Goal: Transaction & Acquisition: Register for event/course

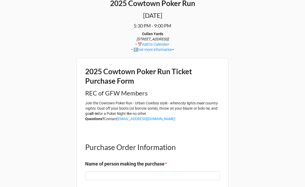
scroll to position [123, 0]
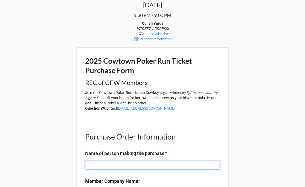
click at [139, 161] on input at bounding box center [152, 165] width 135 height 9
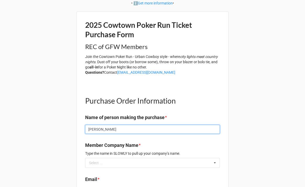
scroll to position [171, 0]
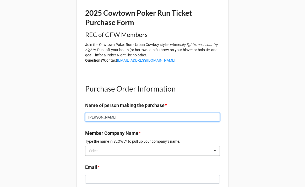
type input "[PERSON_NAME]"
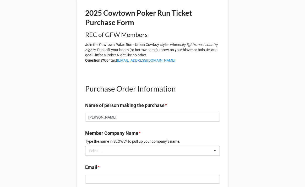
click at [101, 148] on div "Select ..." at bounding box center [99, 151] width 23 height 6
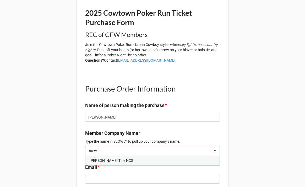
type input "stew"
click at [103, 161] on span "Stewart Title NCS" at bounding box center [112, 160] width 44 height 4
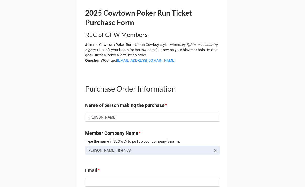
scroll to position [181, 0]
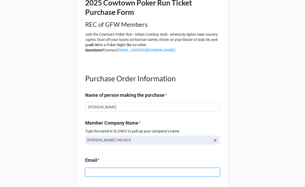
click at [99, 173] on input at bounding box center [152, 172] width 135 height 9
click at [107, 170] on input at bounding box center [152, 172] width 135 height 9
paste input "[PERSON_NAME][EMAIL_ADDRESS][PERSON_NAME][PERSON_NAME][DOMAIN_NAME]"
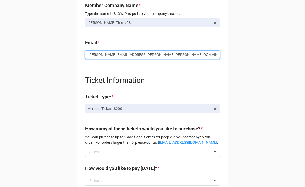
scroll to position [313, 0]
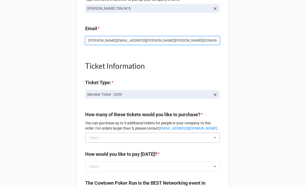
type input "[PERSON_NAME][EMAIL_ADDRESS][PERSON_NAME][PERSON_NAME][DOMAIN_NAME]"
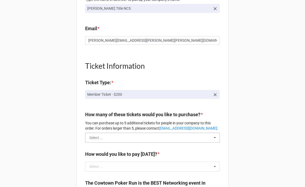
click at [114, 137] on input "text" at bounding box center [153, 137] width 134 height 9
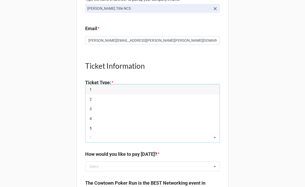
click at [98, 89] on div "1" at bounding box center [153, 89] width 134 height 10
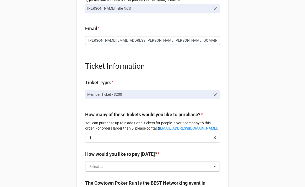
click at [107, 166] on input "text" at bounding box center [153, 166] width 134 height 9
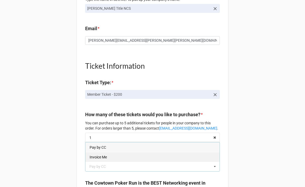
click at [101, 153] on div "Invoice Me" at bounding box center [153, 157] width 134 height 10
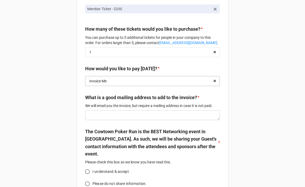
scroll to position [399, 0]
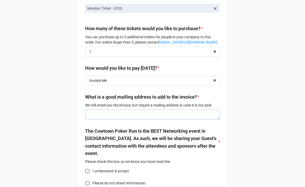
click at [102, 120] on textarea at bounding box center [152, 115] width 135 height 10
click at [109, 120] on textarea at bounding box center [152, 115] width 135 height 10
paste textarea "5600 Clearfork Main St Suite 120, Fort Worth, TX 76109"
type textarea "x"
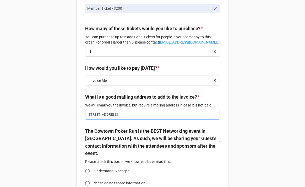
type textarea "5600 Clearfork Main St Suite 120, Fort Worth, TX 76109"
click at [82, 142] on div "2025 Cowtown Poker Run Ticket Purchase Form REC of GFW Members Join the Cowtown…" at bounding box center [153, 35] width 152 height 526
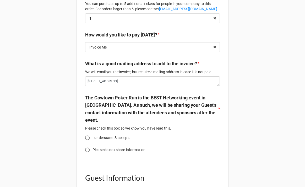
scroll to position [452, 0]
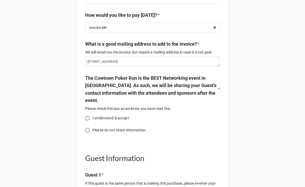
click at [87, 123] on input "I understand & accept." at bounding box center [87, 118] width 10 height 10
radio input "true"
type textarea "x"
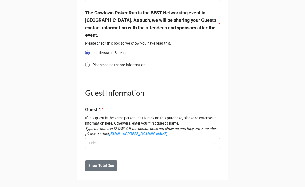
scroll to position [523, 0]
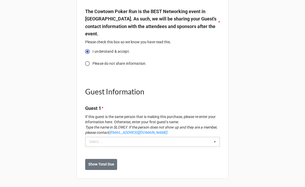
click at [94, 141] on div "Select ..." at bounding box center [99, 142] width 23 height 6
type input "br"
type textarea "x"
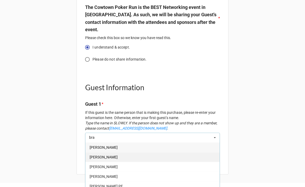
type input "bra"
click at [102, 159] on span "[PERSON_NAME]" at bounding box center [104, 157] width 28 height 4
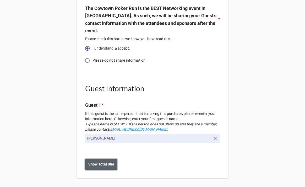
click at [104, 167] on b "Show Total Due" at bounding box center [101, 165] width 26 height 6
type textarea "x"
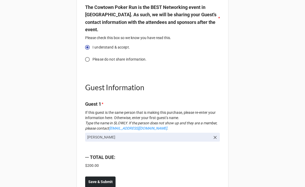
scroll to position [545, 0]
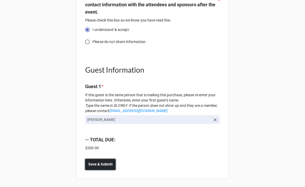
click at [99, 164] on b "Save & Submit" at bounding box center [100, 165] width 24 height 6
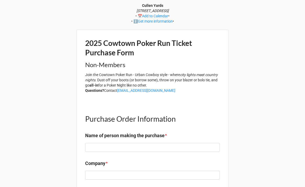
scroll to position [142, 0]
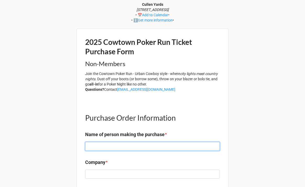
click at [100, 146] on input at bounding box center [152, 146] width 135 height 9
type input "[PERSON_NAME]"
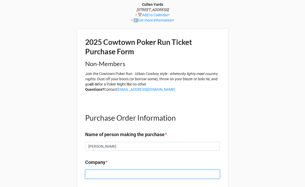
click at [96, 174] on input at bounding box center [152, 174] width 135 height 9
click at [110, 172] on input "Stewart" at bounding box center [152, 174] width 135 height 9
paste input "Title"
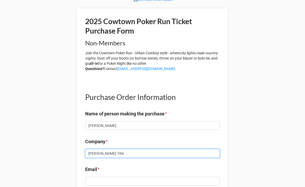
scroll to position [173, 0]
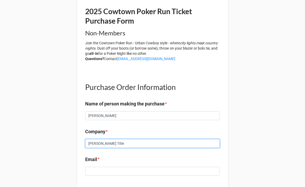
type input "Stewart Title"
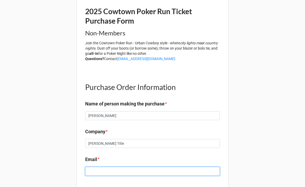
click at [106, 169] on input at bounding box center [152, 171] width 135 height 9
click at [123, 169] on input at bounding box center [152, 171] width 135 height 9
paste input "[PERSON_NAME][EMAIL_ADDRESS][PERSON_NAME][PERSON_NAME][DOMAIN_NAME]"
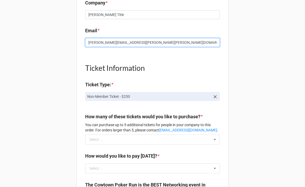
scroll to position [309, 0]
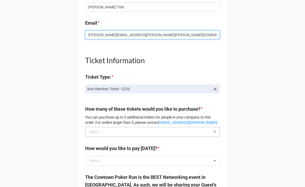
type input "[PERSON_NAME][EMAIL_ADDRESS][PERSON_NAME][PERSON_NAME][DOMAIN_NAME]"
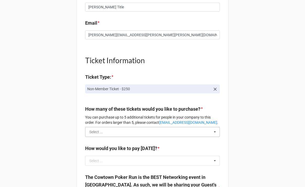
click at [110, 134] on input "text" at bounding box center [153, 131] width 134 height 9
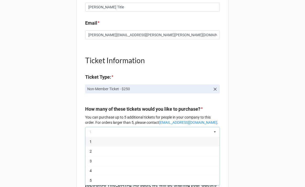
click at [104, 140] on div "1" at bounding box center [153, 142] width 134 height 10
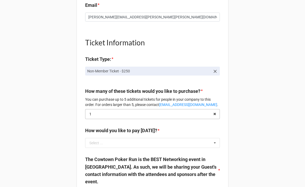
scroll to position [328, 0]
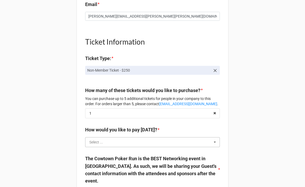
click at [104, 141] on input "text" at bounding box center [153, 141] width 134 height 9
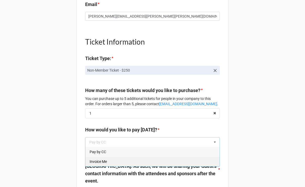
click at [100, 160] on span "Invoice Me" at bounding box center [98, 161] width 17 height 4
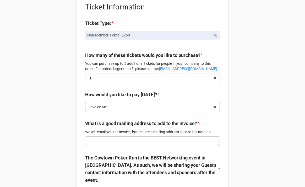
scroll to position [366, 0]
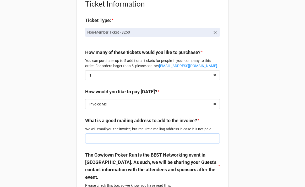
click at [101, 143] on textarea at bounding box center [152, 139] width 135 height 10
click at [103, 143] on textarea at bounding box center [152, 139] width 135 height 10
paste textarea "5600 Clearfork Main St Suite 120, Fort Worth, TX 76109"
type textarea "x"
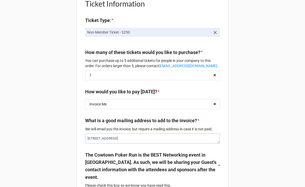
type textarea "5600 Clearfork Main St Suite 120, Fort Worth, TX 76109"
click at [79, 119] on div "2025 Cowtown Poker Run Ticket Purchase Form Non-Members Join the Cowtown Poker …" at bounding box center [153, 85] width 152 height 561
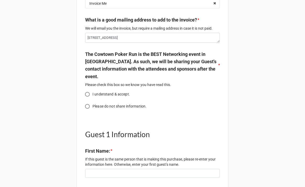
scroll to position [471, 0]
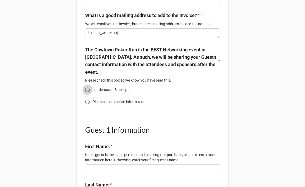
click at [86, 94] on input "I understand & accept." at bounding box center [87, 90] width 10 height 10
radio input "true"
type textarea "x"
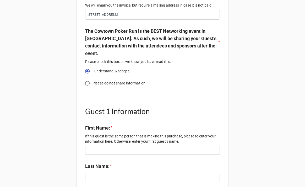
scroll to position [501, 0]
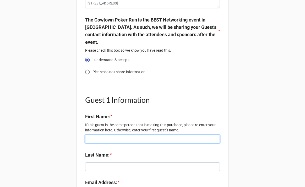
click at [104, 143] on input at bounding box center [152, 139] width 135 height 9
type input "E"
type textarea "x"
type input "El"
type textarea "x"
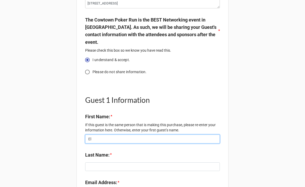
type input "Ell"
type textarea "x"
type input "Elli"
type textarea "x"
type input "Ellio"
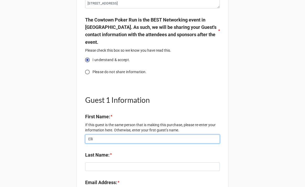
type textarea "x"
type input "Elliot"
type textarea "x"
type input "Elliott"
type textarea "x"
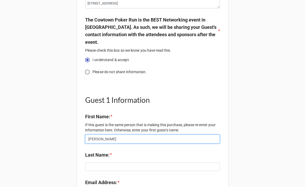
type input "Elliott"
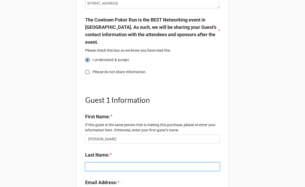
paste input "Barzilli"
type input "Barzilli"
type textarea "x"
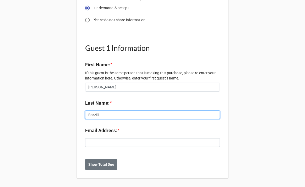
scroll to position [557, 0]
type input "Barzilli"
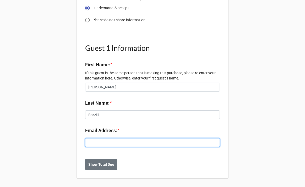
click at [102, 141] on input at bounding box center [152, 142] width 135 height 9
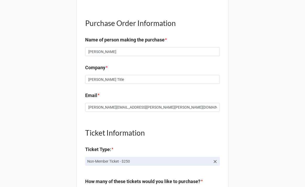
scroll to position [230, 0]
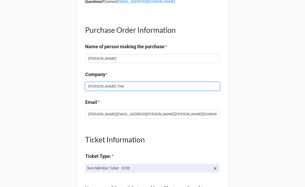
click at [103, 85] on input "Stewart Title" at bounding box center [152, 86] width 135 height 9
type input "M"
type textarea "x"
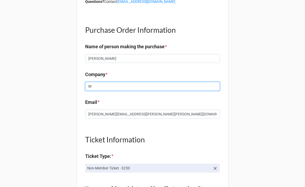
type input "Ma"
type textarea "x"
type input "Mar"
type textarea "x"
type input "Maru"
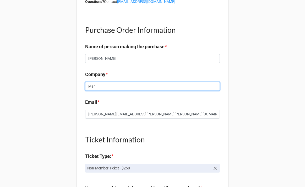
type textarea "x"
type input "Mar"
type textarea "x"
type input "Marc"
type textarea "x"
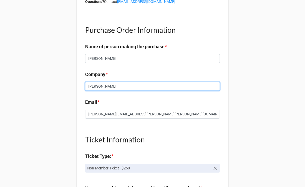
type input "Marcu"
type textarea "x"
type input "Marcus"
type textarea "x"
click at [103, 88] on input "Marcus" at bounding box center [152, 86] width 135 height 9
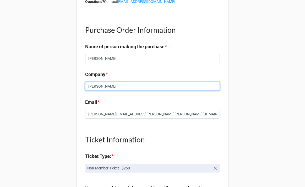
click at [103, 88] on input "Marcus" at bounding box center [152, 86] width 135 height 9
paste input "& Millichap"
type input "Marcus & Millichap"
type textarea "x"
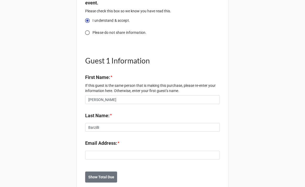
scroll to position [545, 0]
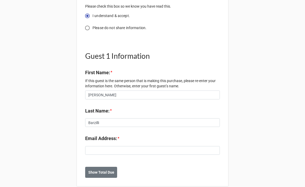
type input "Marcus & Millichap"
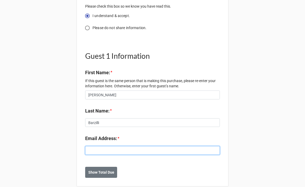
click at [104, 155] on input at bounding box center [152, 150] width 135 height 9
type input "b"
type textarea "x"
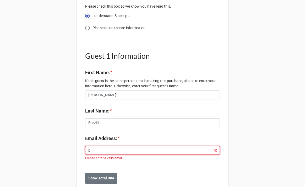
type input "br"
type textarea "x"
type input "bra"
type textarea "x"
type input "bran"
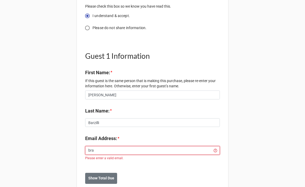
type textarea "x"
type input "brand"
type textarea "x"
type input "brando"
type textarea "x"
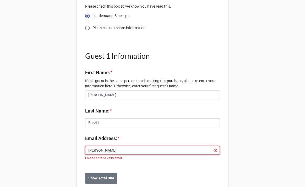
type input "brandon"
type textarea "x"
click at [97, 155] on input "brandon" at bounding box center [152, 150] width 135 height 9
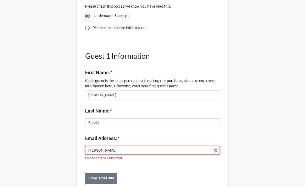
paste input ".baker@stewart.com"
type input "[PERSON_NAME][EMAIL_ADDRESS][PERSON_NAME][PERSON_NAME][DOMAIN_NAME]"
type textarea "x"
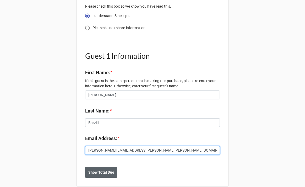
type input "[PERSON_NAME][EMAIL_ADDRESS][PERSON_NAME][PERSON_NAME][DOMAIN_NAME]"
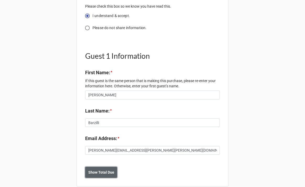
click at [103, 175] on b "Show Total Due" at bounding box center [101, 173] width 26 height 6
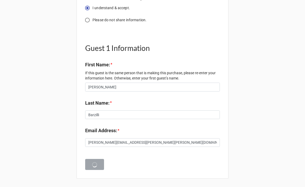
type textarea "x"
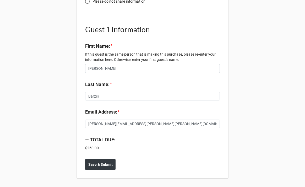
scroll to position [576, 0]
click at [95, 164] on b "Save & Submit" at bounding box center [100, 165] width 24 height 6
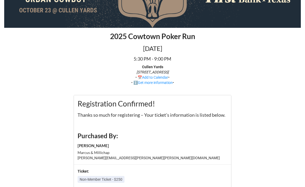
scroll to position [85, 0]
